Goal: Check status: Check status

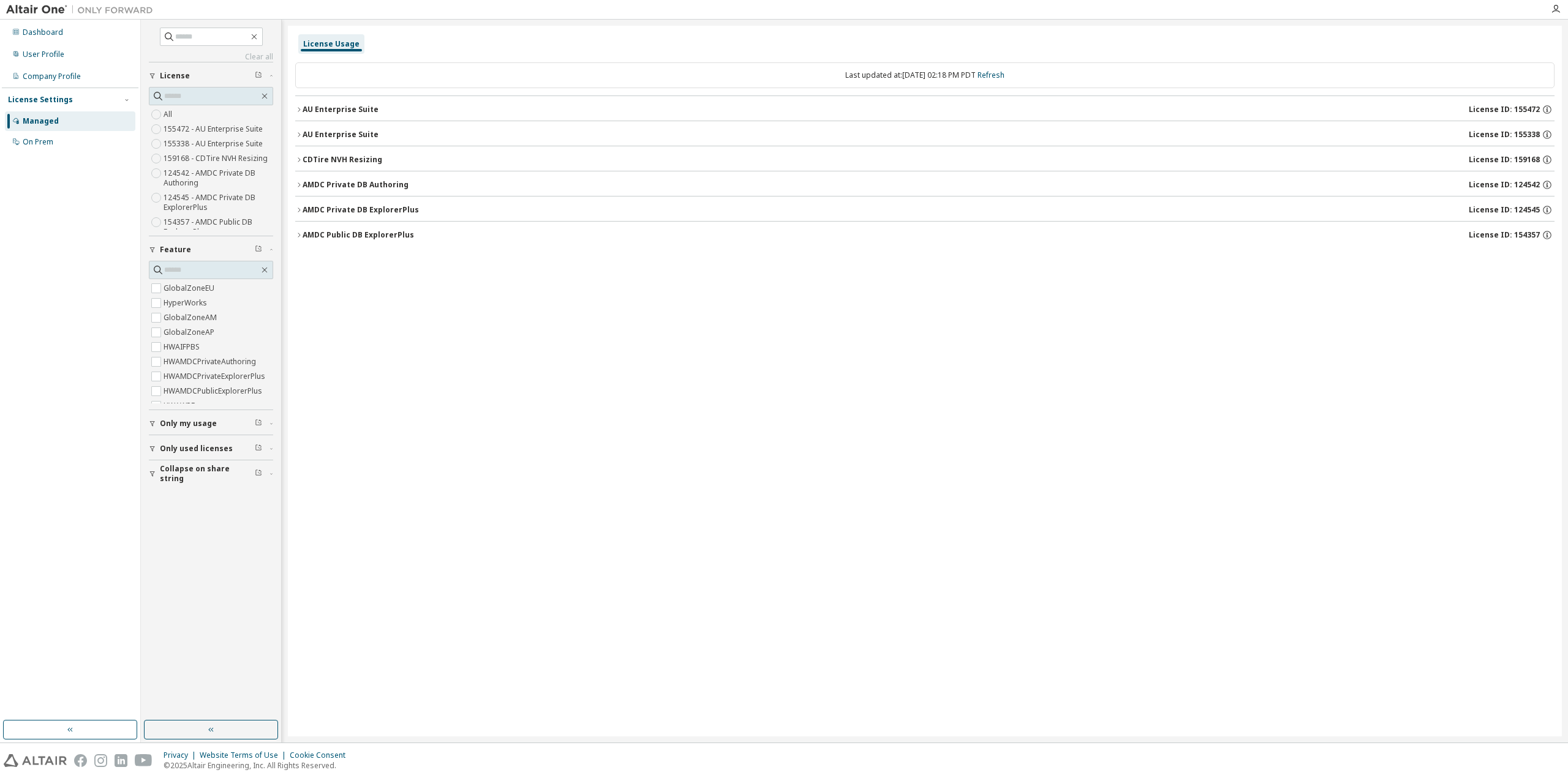
click at [296, 158] on icon "button" at bounding box center [299, 160] width 7 height 7
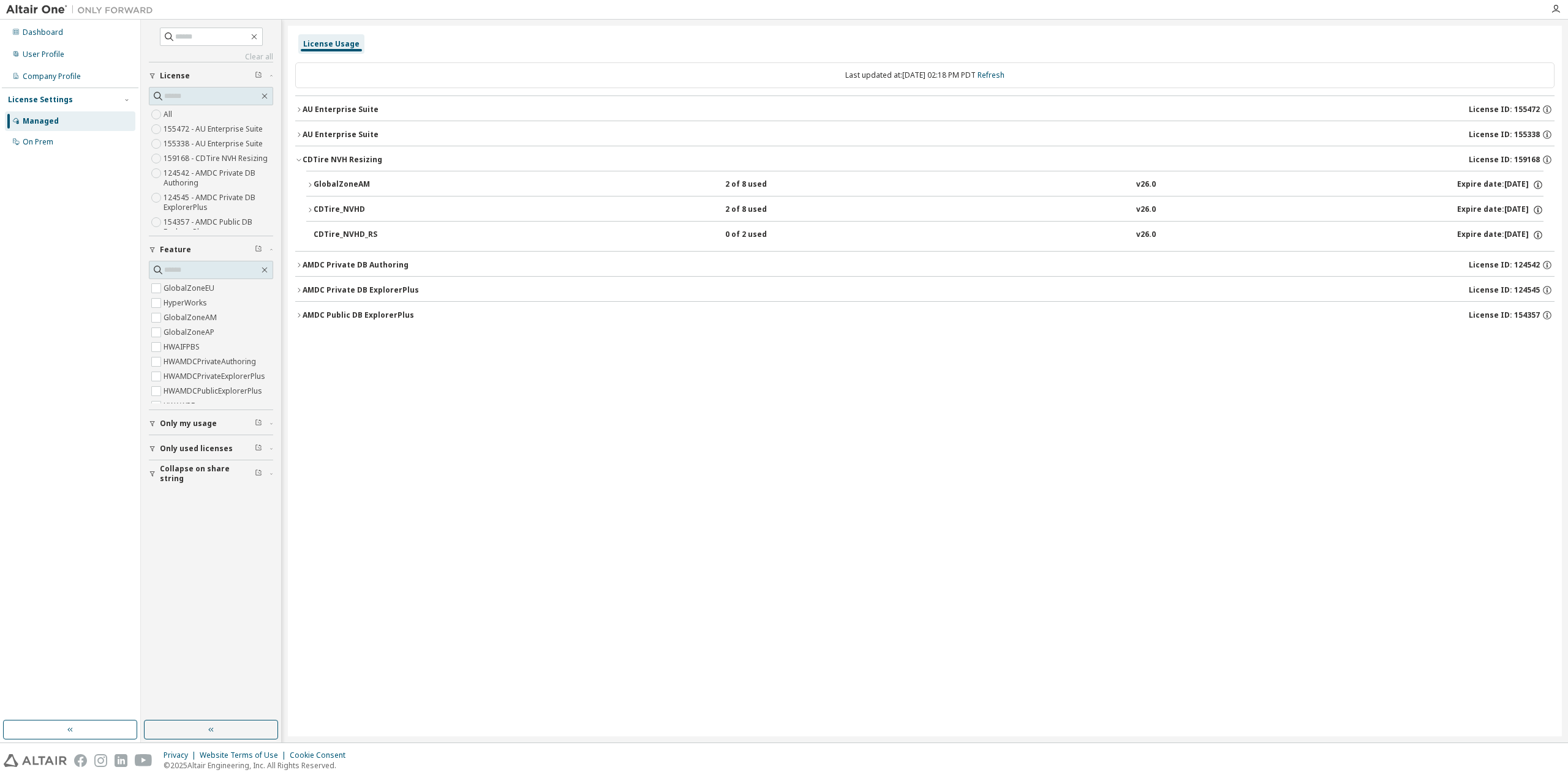
click at [346, 179] on div "GlobalZoneAM" at bounding box center [369, 185] width 110 height 11
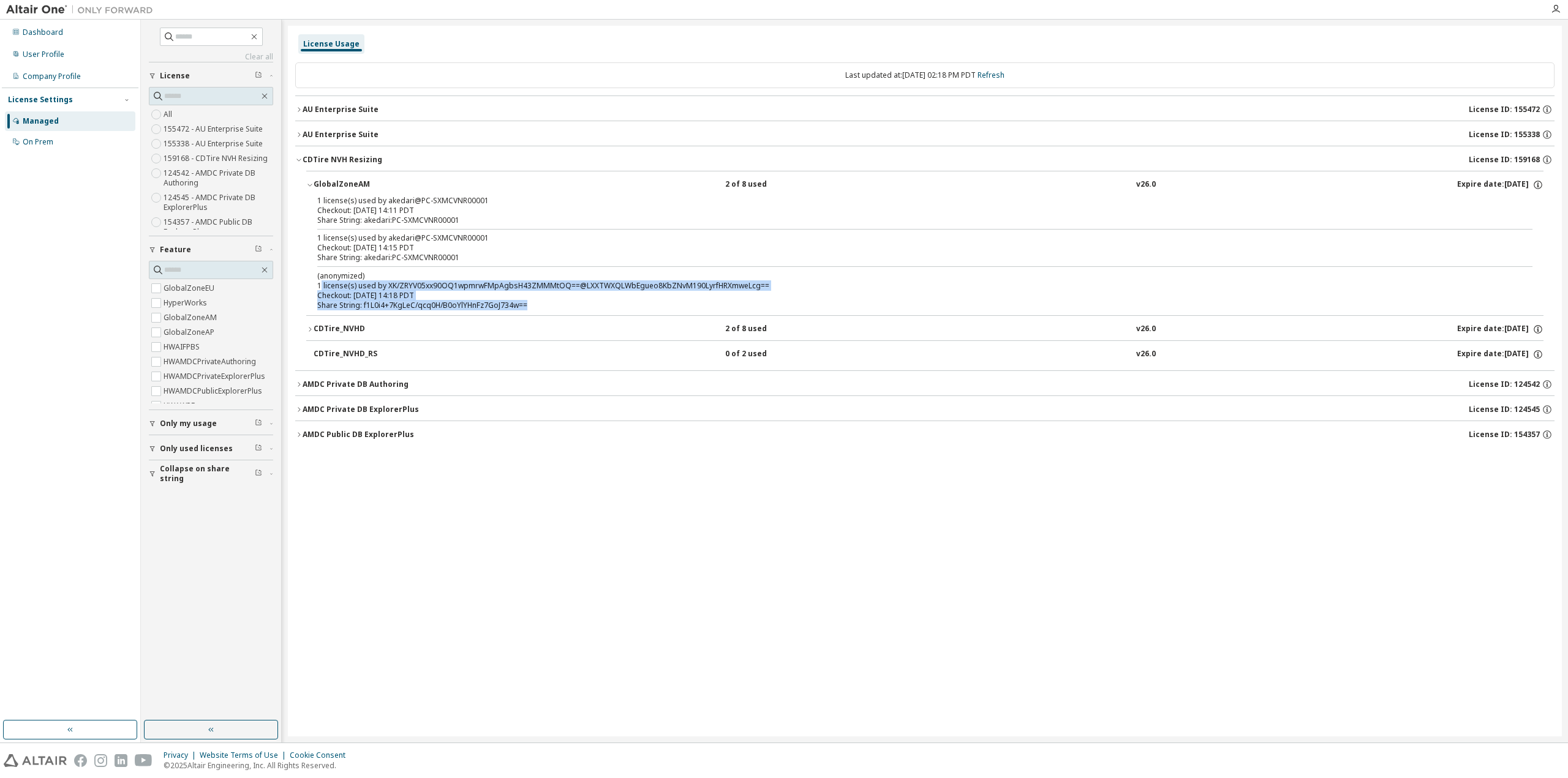
drag, startPoint x: 322, startPoint y: 286, endPoint x: 545, endPoint y: 310, distance: 224.3
click at [545, 310] on div "1 license(s) used by akedari@PC-SXMCVNR00001 Checkout: [DATE] 14:11 PDT Share S…" at bounding box center [925, 256] width 1237 height 119
click at [533, 304] on div "Share String: f1L0i4+7KgLeC/qcq0H/B0oYlYHnFz7GoJ734w==" at bounding box center [910, 305] width 1186 height 10
drag, startPoint x: 550, startPoint y: 302, endPoint x: 290, endPoint y: 283, distance: 260.7
click at [290, 283] on div "License Usage Last updated at: [DATE] 02:18 PM PDT Refresh AU Enterprise Suite …" at bounding box center [925, 381] width 1274 height 711
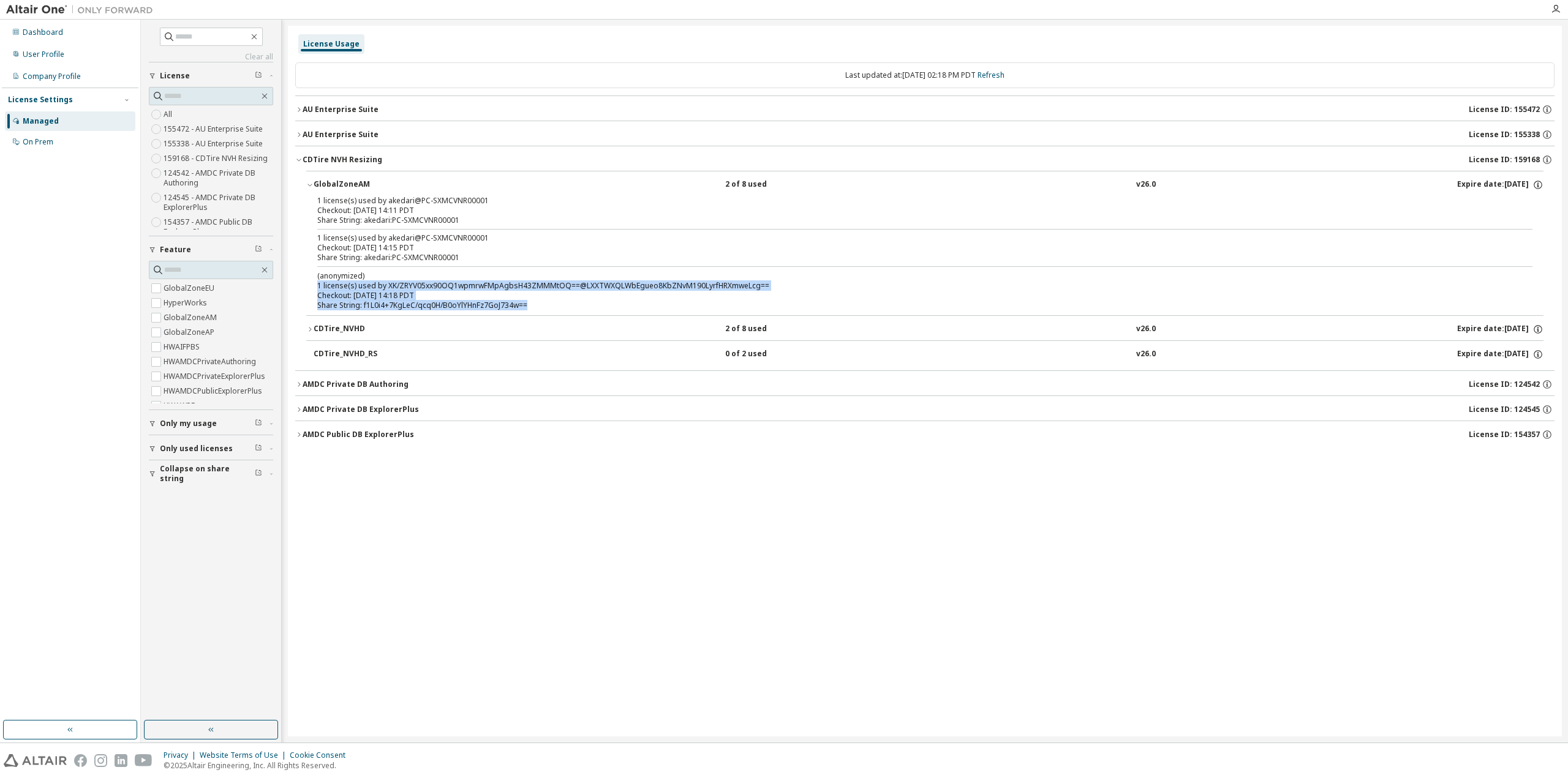
click at [310, 327] on icon "button" at bounding box center [310, 329] width 7 height 7
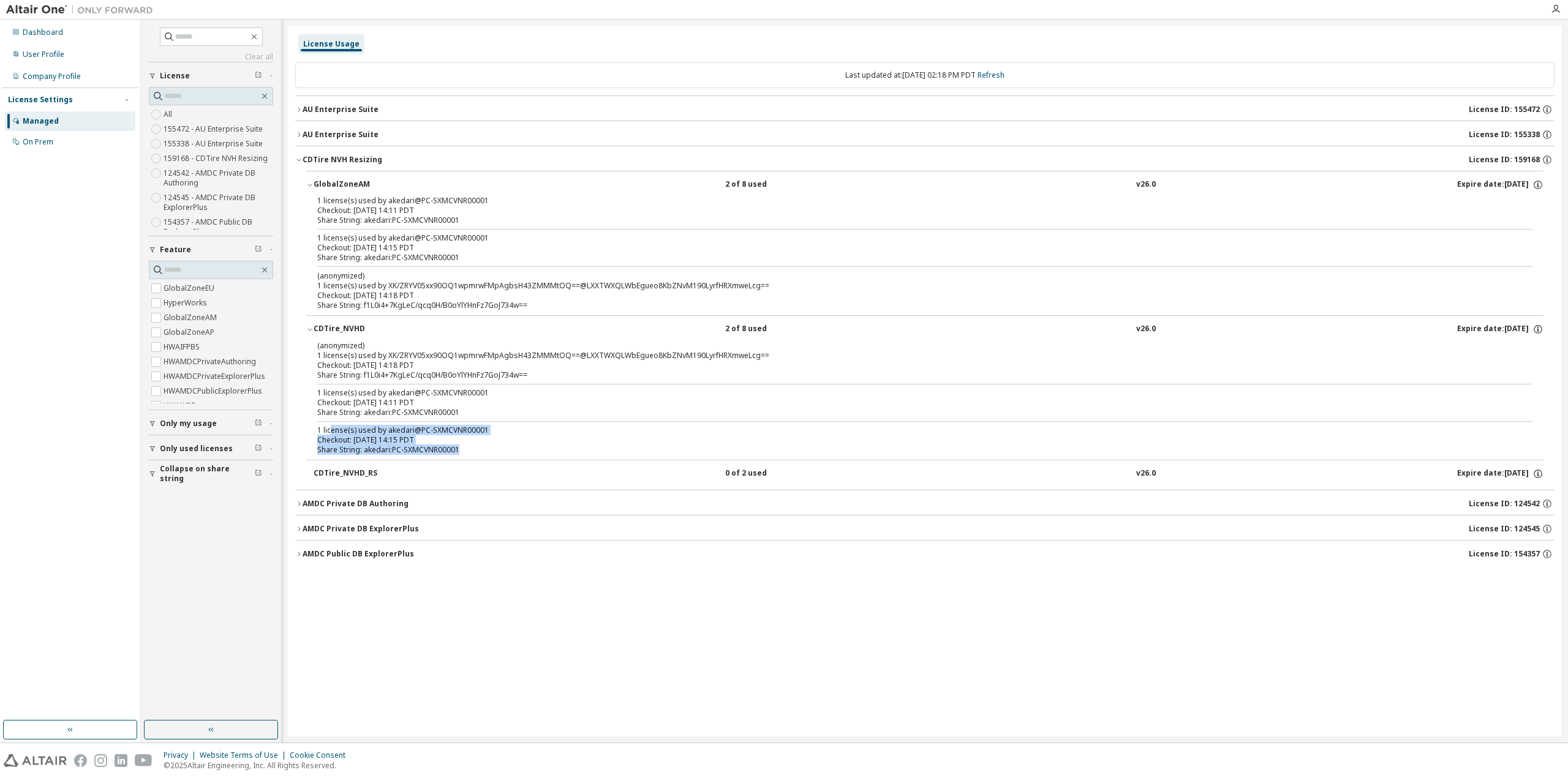
drag, startPoint x: 466, startPoint y: 449, endPoint x: 331, endPoint y: 421, distance: 137.9
click at [331, 421] on div "(anonymized) 1 license(s) used by XK/ZRYV05xx90OQ1wpmrwFMpAgbsH43ZMMMtOQ==@LXXT…" at bounding box center [925, 400] width 1237 height 119
drag, startPoint x: 446, startPoint y: 408, endPoint x: 309, endPoint y: 386, distance: 138.8
click at [309, 386] on div "(anonymized) 1 license(s) used by XK/ZRYV05xx90OQ1wpmrwFMpAgbsH43ZMMMtOQ==@LXXT…" at bounding box center [925, 400] width 1237 height 119
click at [465, 403] on div "Checkout: [DATE] 14:11 PDT" at bounding box center [910, 403] width 1186 height 10
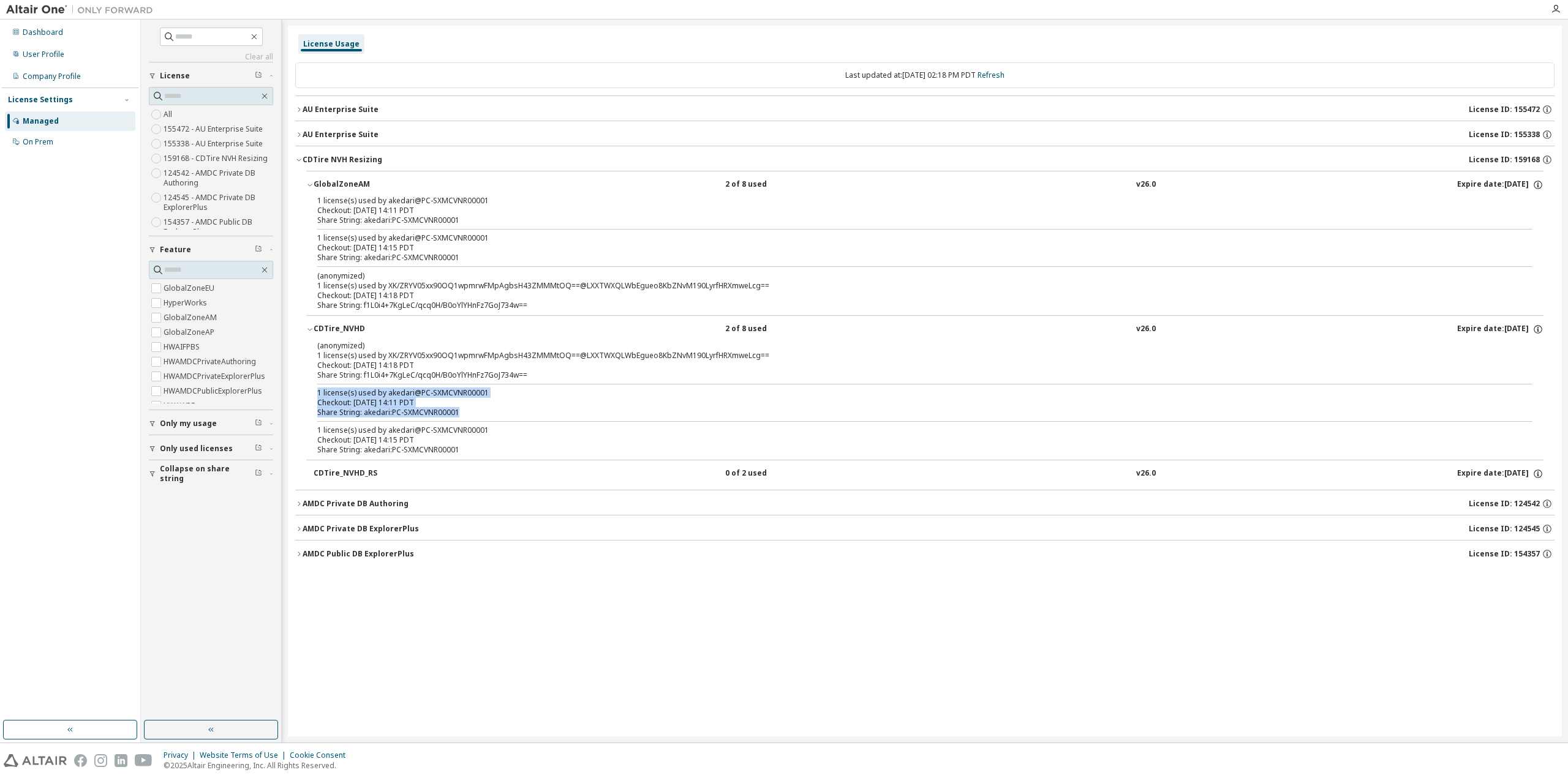
drag, startPoint x: 477, startPoint y: 409, endPoint x: 302, endPoint y: 387, distance: 176.4
click at [302, 387] on div "GlobalZoneAM 2 of 8 used v26.0 Expire date: [DATE] 1 license(s) used by akedari…" at bounding box center [925, 331] width 1259 height 319
click at [326, 390] on div "1 license(s) used by akedari@PC-SXMCVNR00001" at bounding box center [910, 393] width 1186 height 10
drag, startPoint x: 314, startPoint y: 386, endPoint x: 467, endPoint y: 408, distance: 154.6
click at [467, 408] on div "(anonymized) 1 license(s) used by XK/ZRYV05xx90OQ1wpmrwFMpAgbsH43ZMMMtOQ==@LXXT…" at bounding box center [925, 400] width 1237 height 119
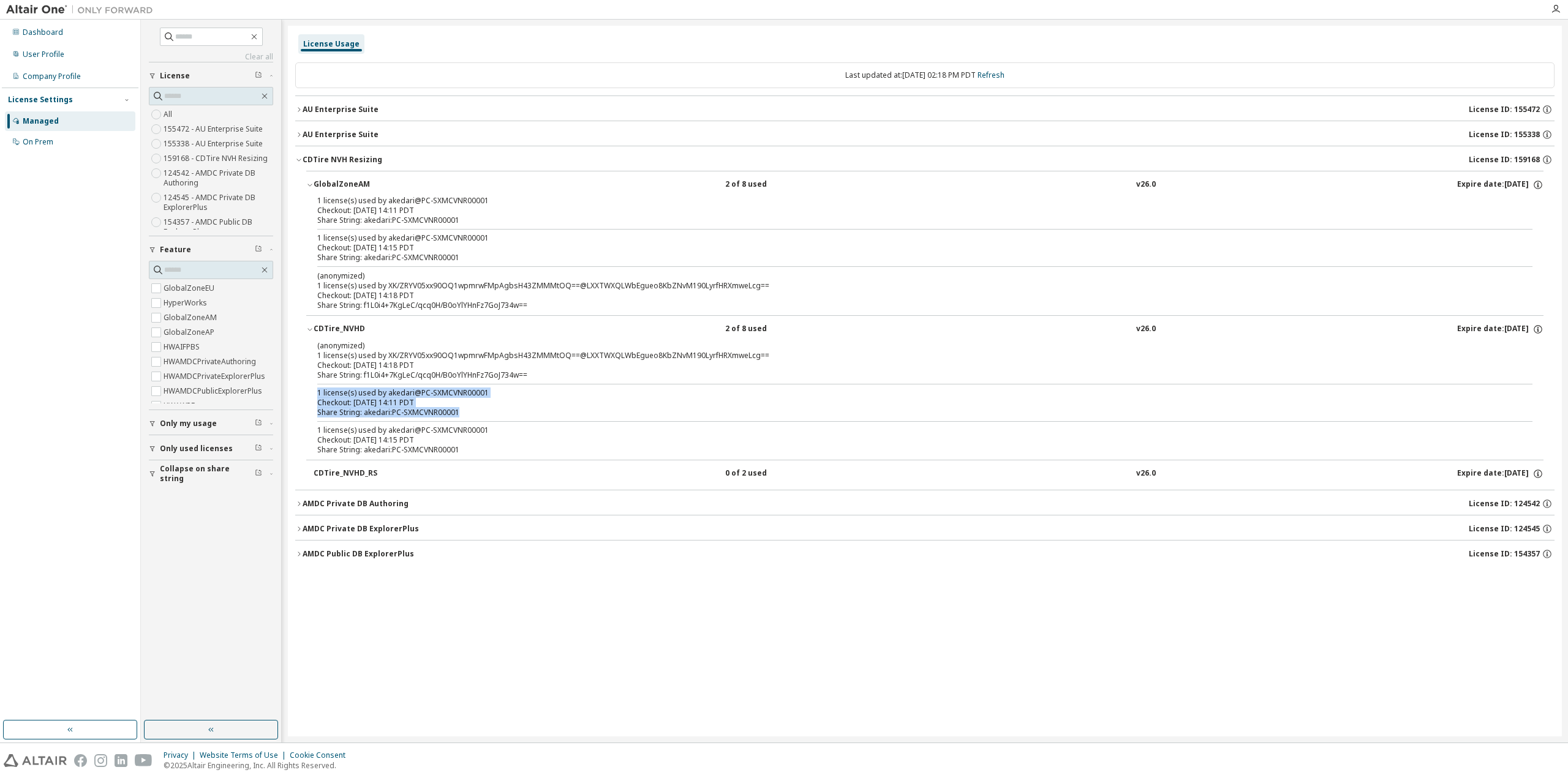
click at [485, 409] on div "Share String: akedari:PC-SXMCVNR00001" at bounding box center [910, 413] width 1186 height 10
drag, startPoint x: 468, startPoint y: 409, endPoint x: 317, endPoint y: 386, distance: 152.7
click at [317, 388] on div "1 license(s) used by akedari@PC-SXMCVNR00001 Checkout: [DATE] 14:11 PDT Share S…" at bounding box center [910, 403] width 1186 height 29
click at [359, 395] on div "1 license(s) used by akedari@PC-SXMCVNR00001" at bounding box center [910, 393] width 1186 height 10
drag, startPoint x: 312, startPoint y: 388, endPoint x: 484, endPoint y: 411, distance: 173.5
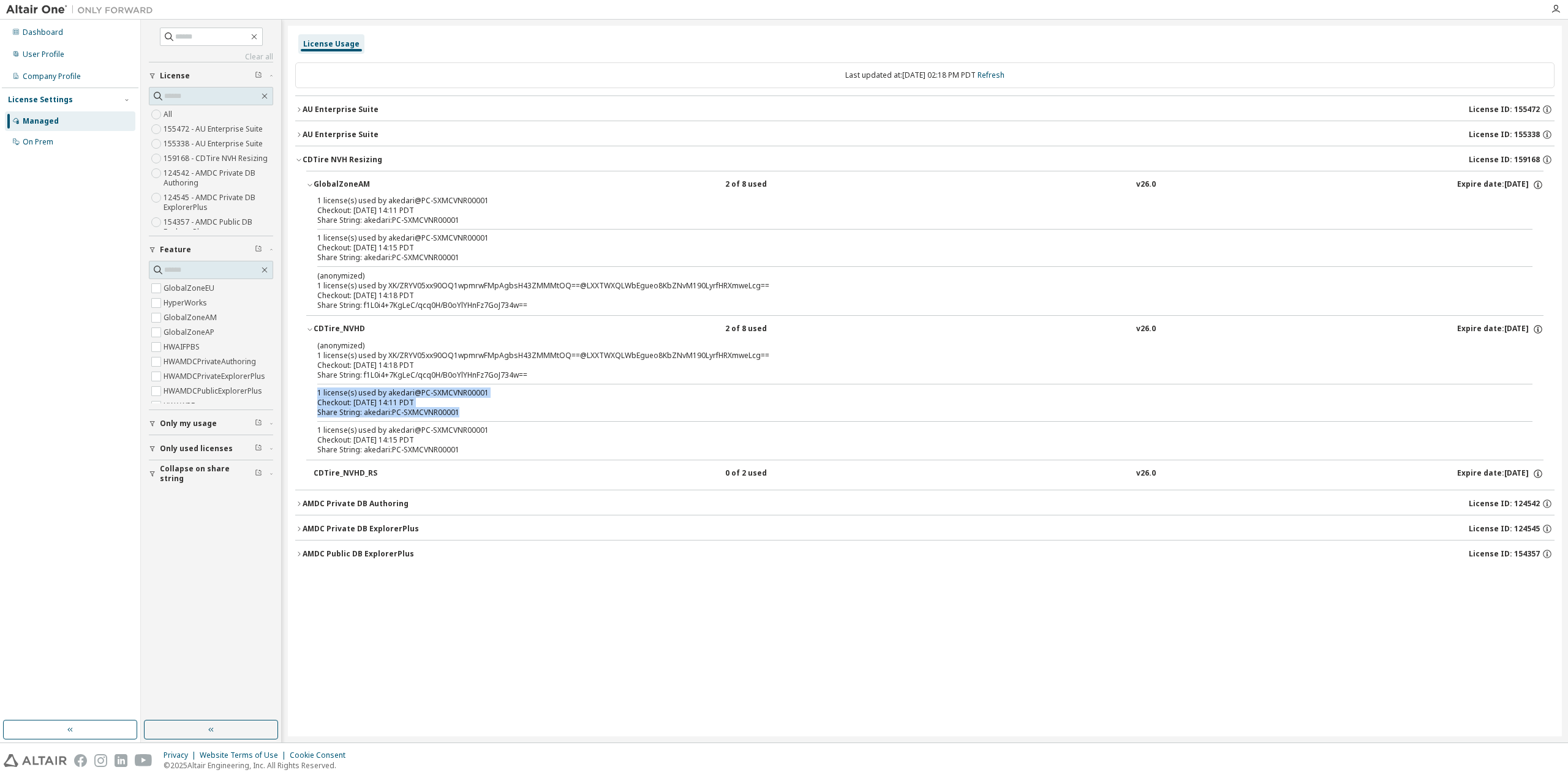
click at [484, 411] on div "(anonymized) 1 license(s) used by XK/ZRYV05xx90OQ1wpmrwFMpAgbsH43ZMMMtOQ==@LXXT…" at bounding box center [925, 400] width 1237 height 119
click at [477, 411] on div "Share String: akedari:PC-SXMCVNR00001" at bounding box center [910, 413] width 1186 height 10
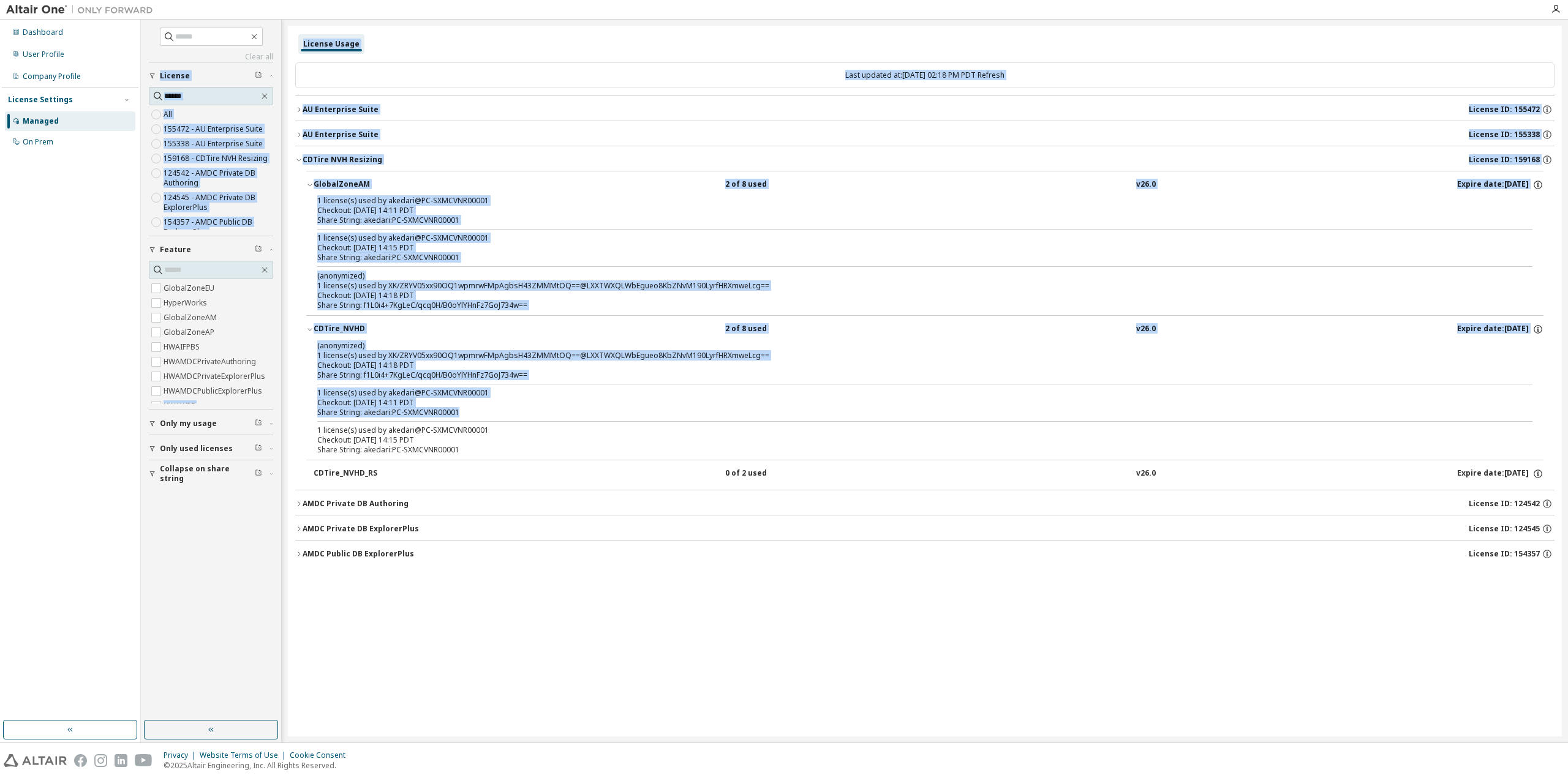
drag, startPoint x: 464, startPoint y: 409, endPoint x: 278, endPoint y: 385, distance: 187.5
click at [278, 385] on div "Clear all Collapse on share string Only used licenses Only my usage Feature Glo…" at bounding box center [854, 381] width 1427 height 723
click at [314, 391] on div "(anonymized) 1 license(s) used by XK/ZRYV05xx90OQ1wpmrwFMpAgbsH43ZMMMtOQ==@LXXT…" at bounding box center [925, 400] width 1237 height 119
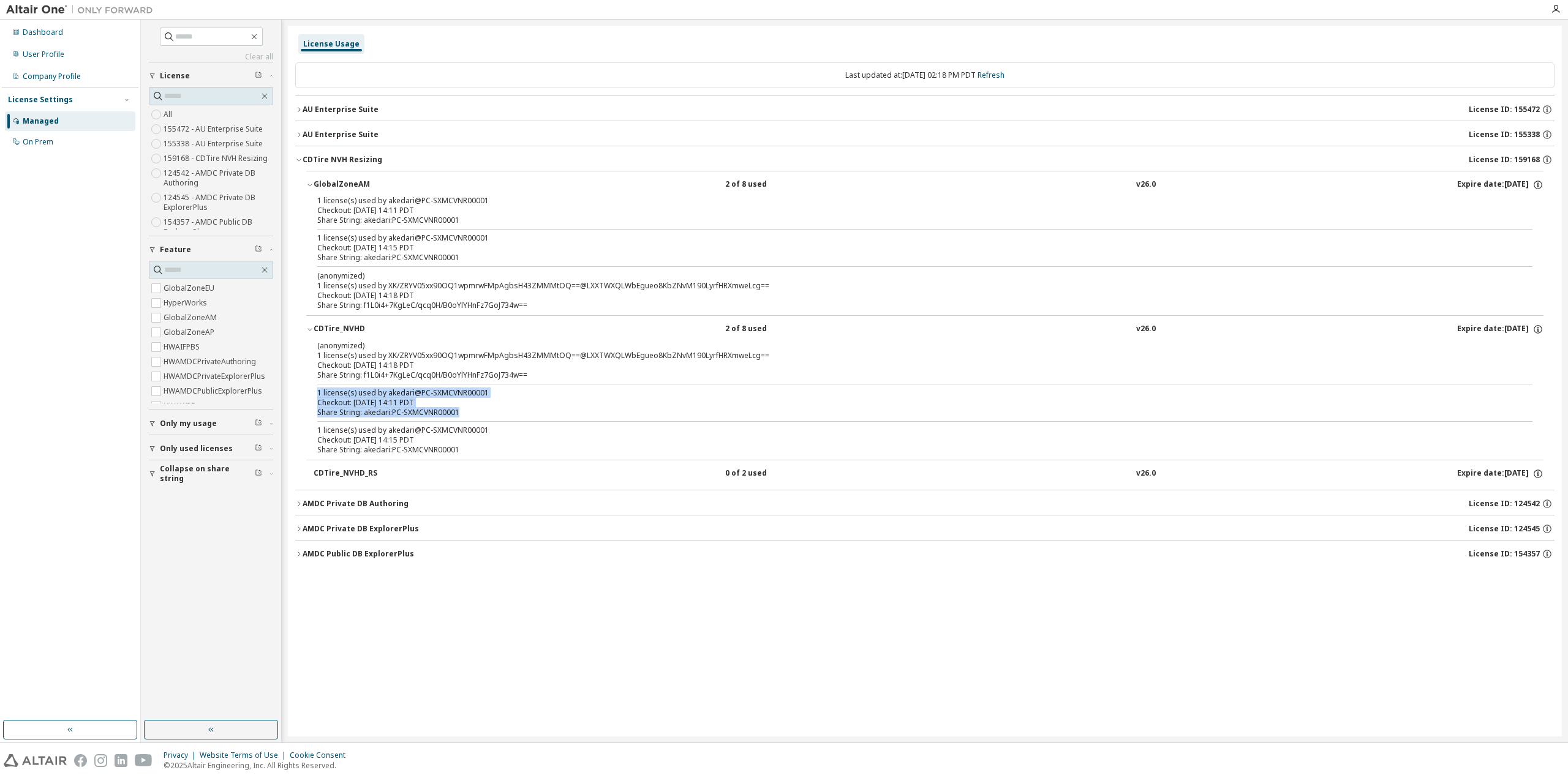
drag, startPoint x: 315, startPoint y: 390, endPoint x: 477, endPoint y: 413, distance: 163.6
click at [477, 413] on div "(anonymized) 1 license(s) used by XK/ZRYV05xx90OQ1wpmrwFMpAgbsH43ZMMMtOQ==@LXXT…" at bounding box center [925, 400] width 1237 height 119
click at [475, 413] on div "Share String: akedari:PC-SXMCVNR00001" at bounding box center [910, 413] width 1186 height 10
